Goal: Transaction & Acquisition: Purchase product/service

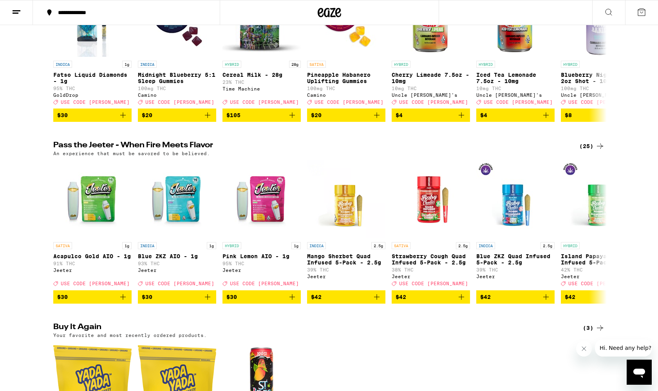
click at [18, 13] on line at bounding box center [16, 13] width 6 height 0
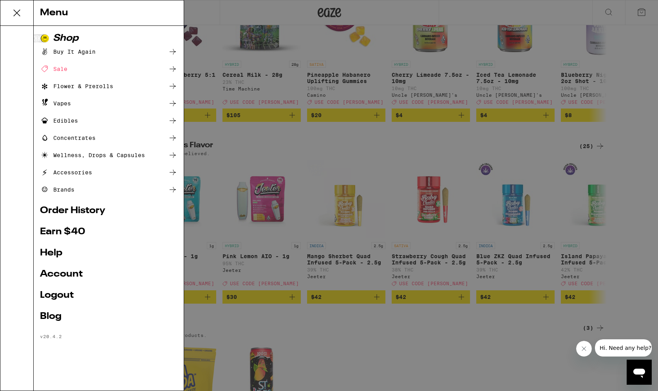
click at [76, 232] on link "Earn $ 40" at bounding box center [108, 231] width 137 height 9
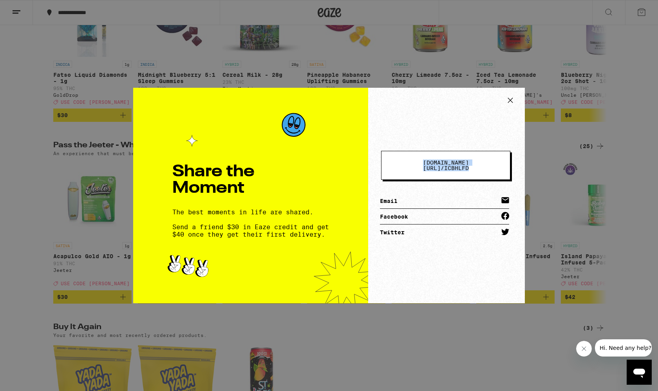
copy span "[DOMAIN_NAME][URL] / icbhlfd"
click at [508, 97] on icon at bounding box center [511, 100] width 12 height 12
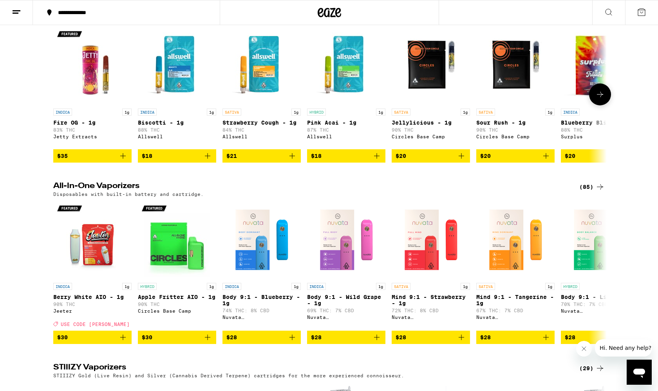
scroll to position [982, 0]
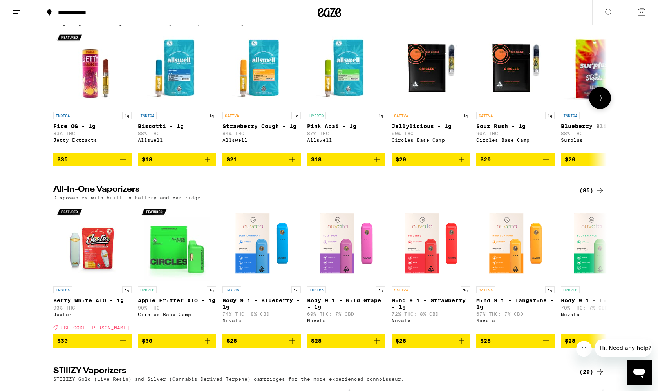
click at [597, 103] on icon at bounding box center [599, 97] width 9 height 9
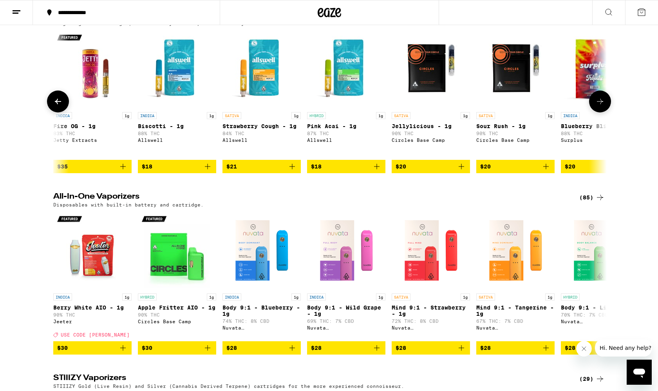
scroll to position [0, 466]
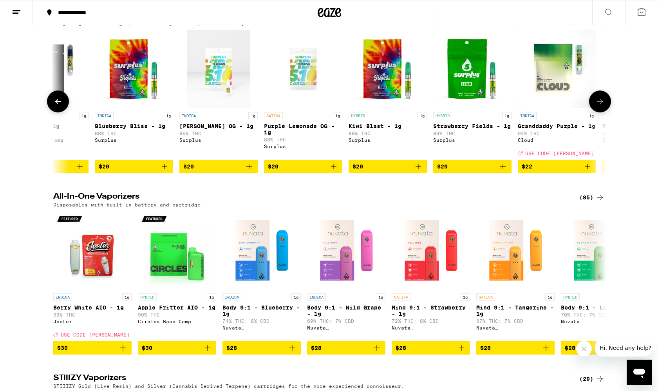
click at [597, 106] on icon at bounding box center [599, 101] width 9 height 9
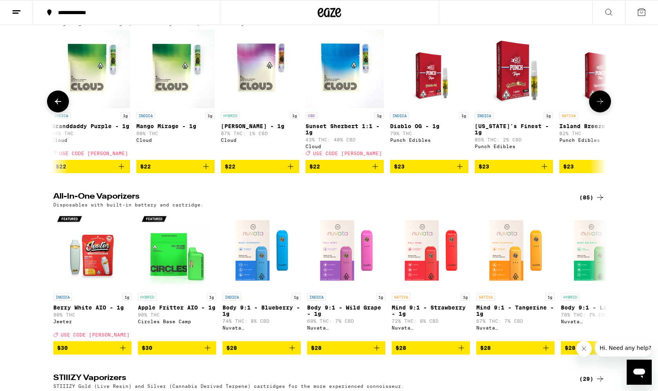
click at [597, 106] on icon at bounding box center [599, 101] width 9 height 9
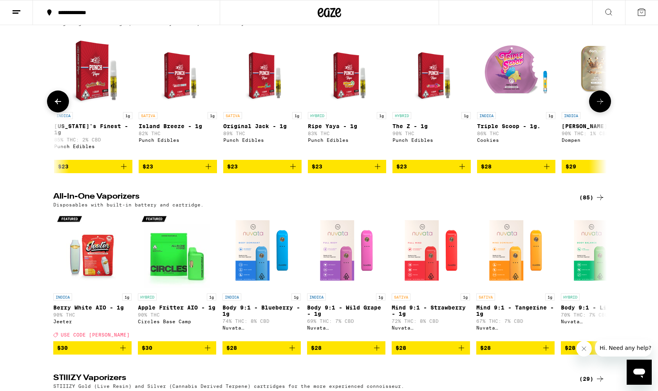
scroll to position [0, 1398]
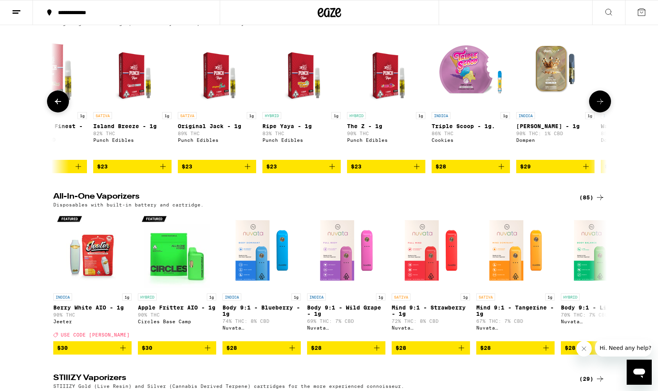
click at [54, 106] on icon at bounding box center [57, 101] width 9 height 9
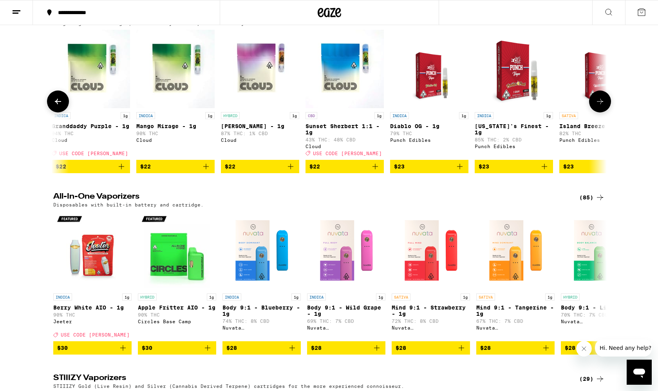
click at [54, 106] on icon at bounding box center [57, 101] width 9 height 9
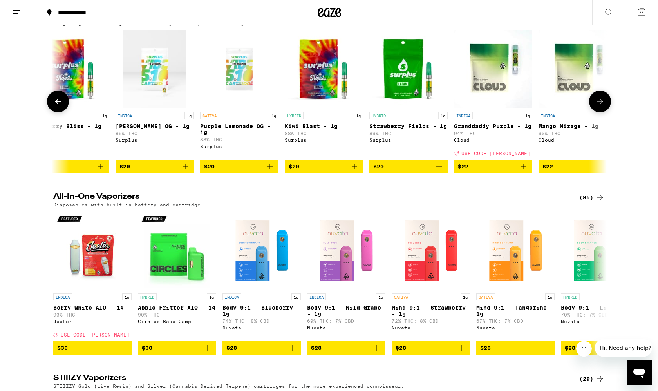
scroll to position [0, 466]
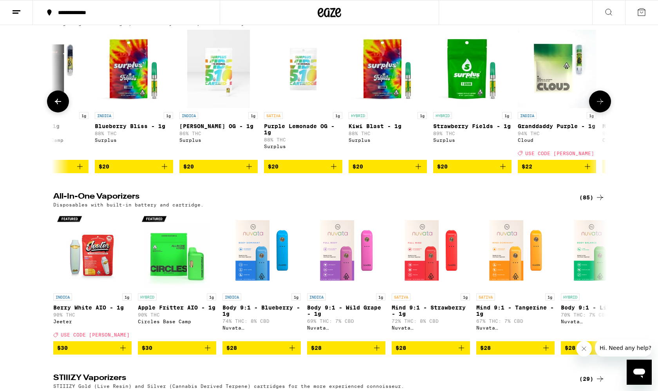
click at [54, 106] on icon at bounding box center [57, 101] width 9 height 9
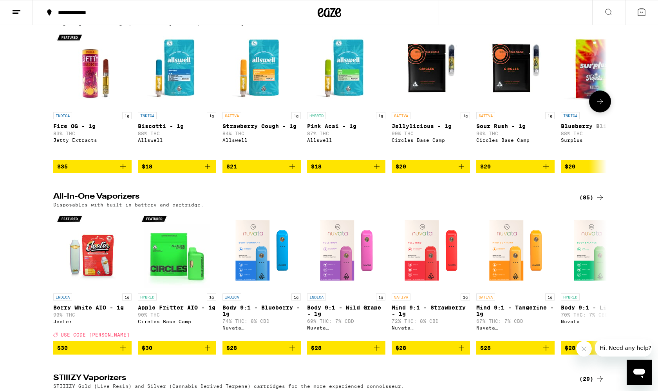
click at [54, 112] on div at bounding box center [58, 101] width 22 height 22
click at [208, 169] on icon "Add to bag" at bounding box center [207, 166] width 5 height 5
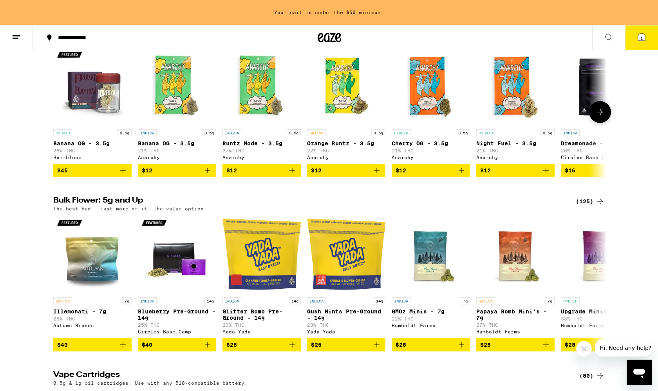
scroll to position [723, 0]
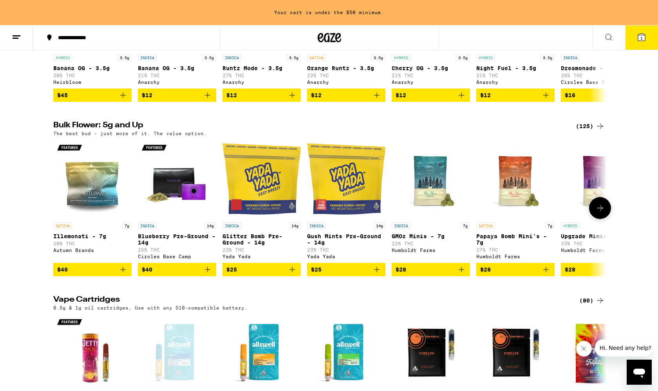
click at [292, 276] on button "$25" at bounding box center [261, 269] width 78 height 13
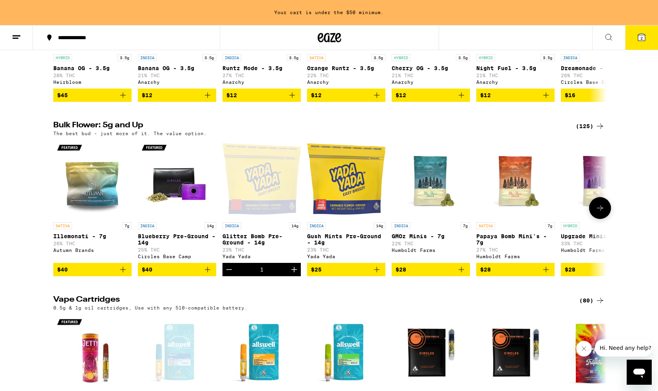
click at [378, 274] on icon "Add to bag" at bounding box center [376, 269] width 9 height 9
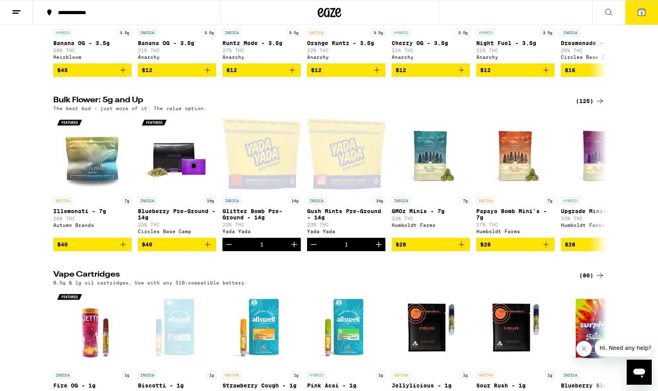
click at [645, 13] on icon at bounding box center [641, 12] width 7 height 7
